Goal: Find specific page/section: Find specific page/section

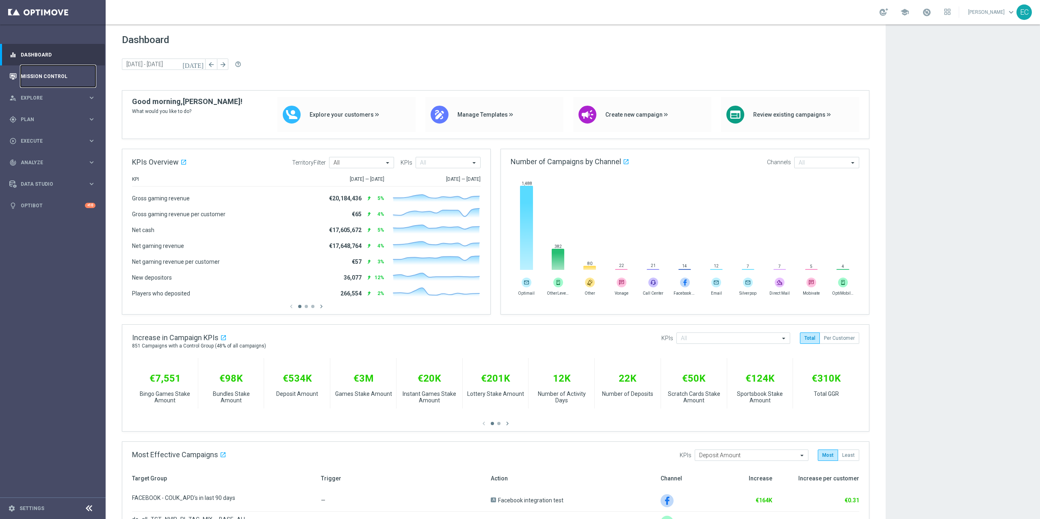
click at [59, 81] on link "Mission Control" at bounding box center [58, 76] width 75 height 22
